Goal: Transaction & Acquisition: Purchase product/service

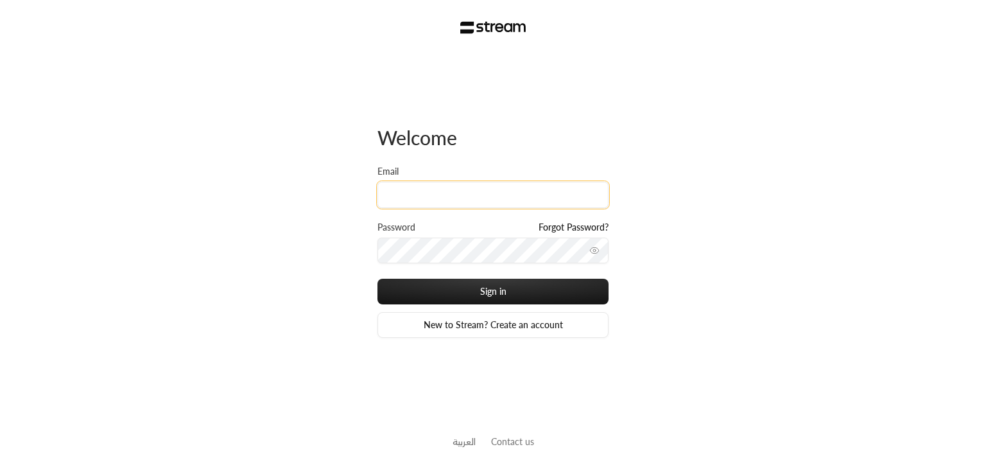
type input "khalid@streampay.sa"
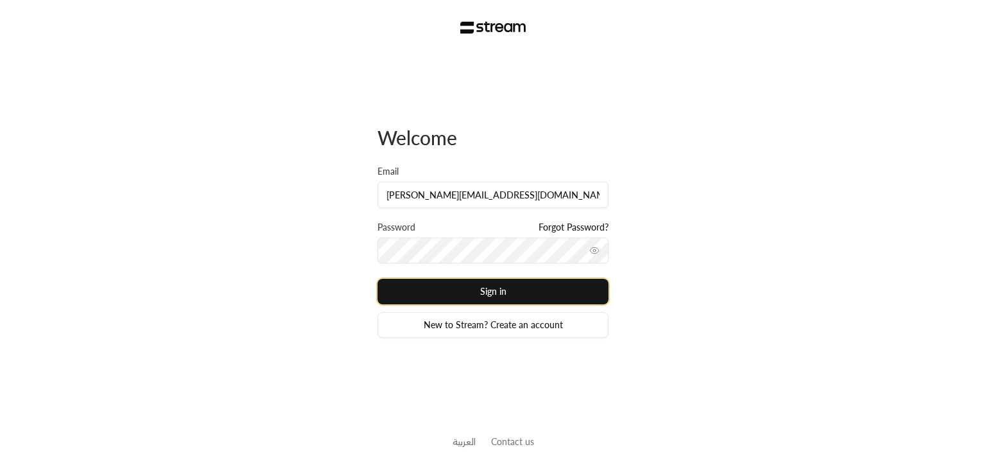
click at [480, 294] on button "Sign in" at bounding box center [493, 292] width 231 height 26
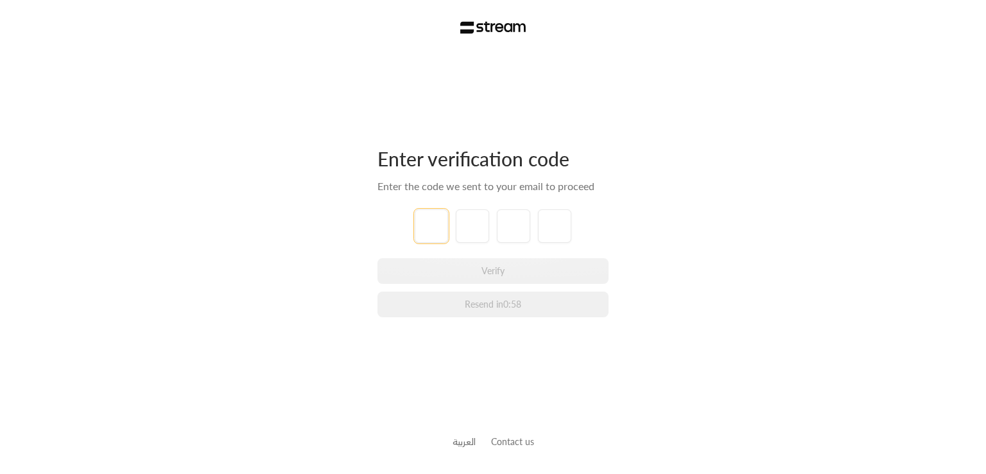
type input "1"
type input "2"
type input "3"
type input "4"
